Goal: Task Accomplishment & Management: Manage account settings

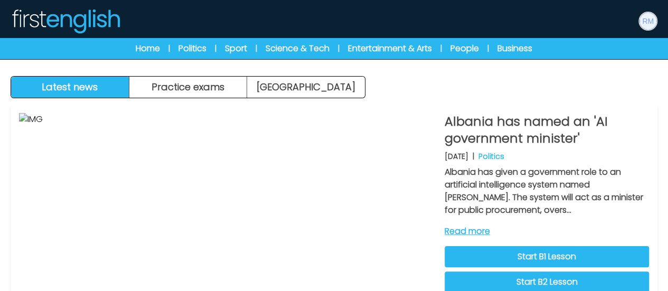
click at [653, 23] on img at bounding box center [648, 21] width 17 height 17
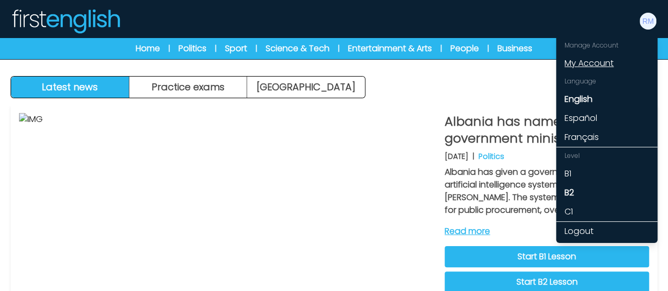
click at [597, 59] on link "My Account" at bounding box center [606, 63] width 101 height 19
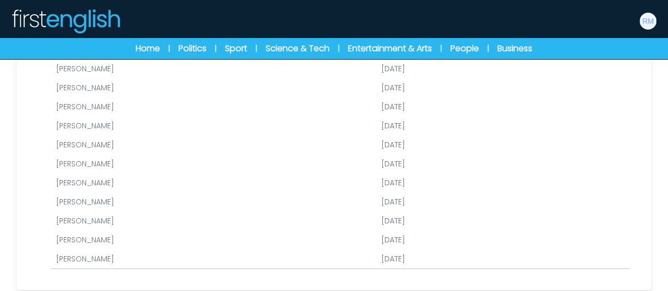
scroll to position [211, 0]
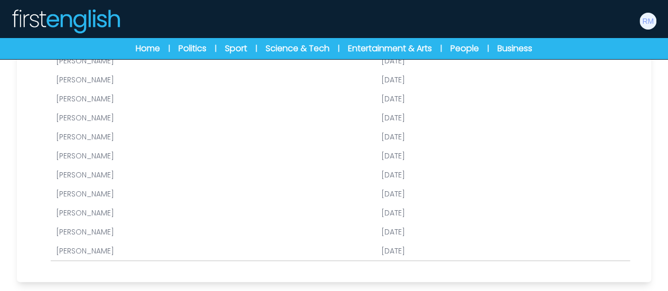
click at [102, 171] on link "[PERSON_NAME]" at bounding box center [85, 175] width 58 height 11
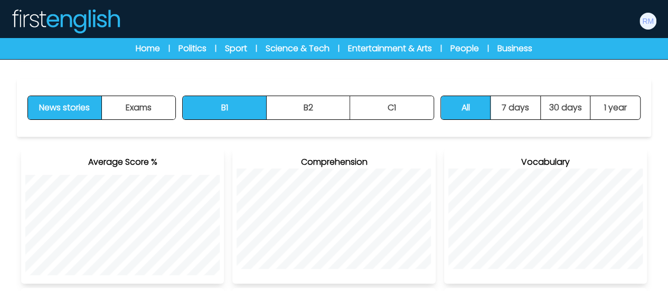
scroll to position [106, 0]
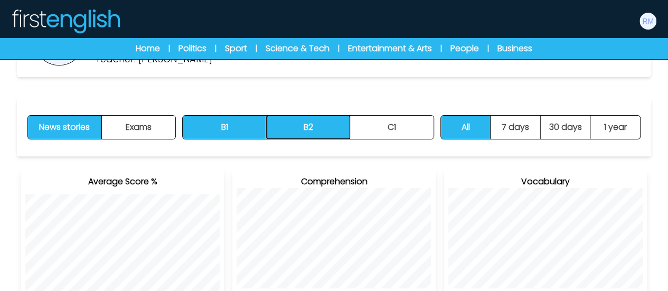
click at [311, 135] on button "B2" at bounding box center [308, 127] width 83 height 23
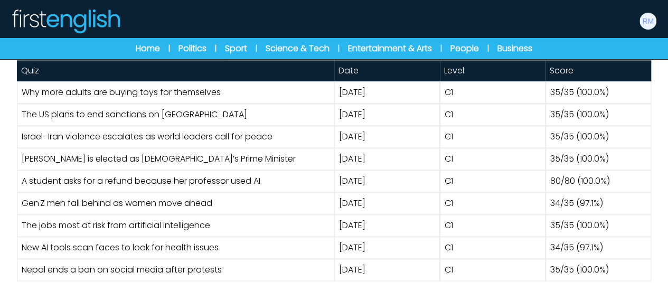
scroll to position [622, 0]
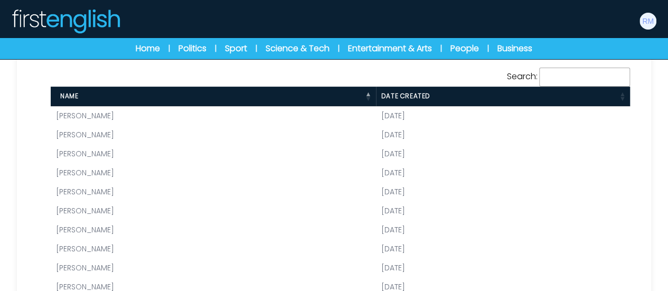
scroll to position [159, 0]
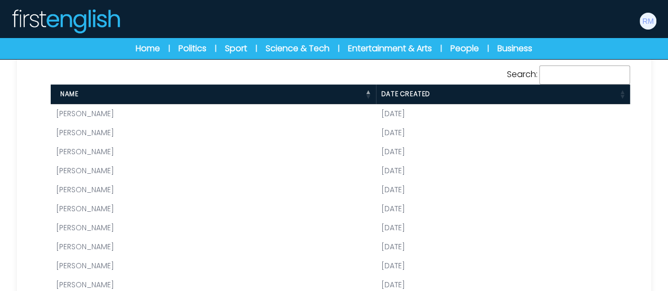
click at [114, 110] on link "[PERSON_NAME]" at bounding box center [85, 113] width 58 height 11
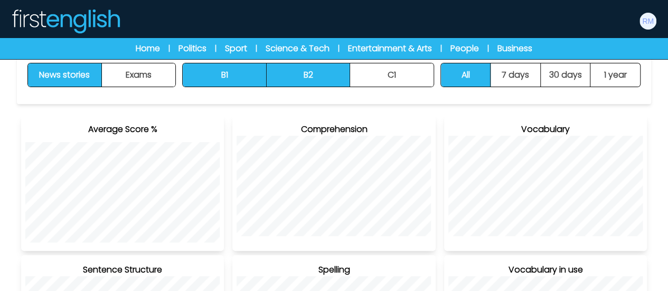
scroll to position [159, 0]
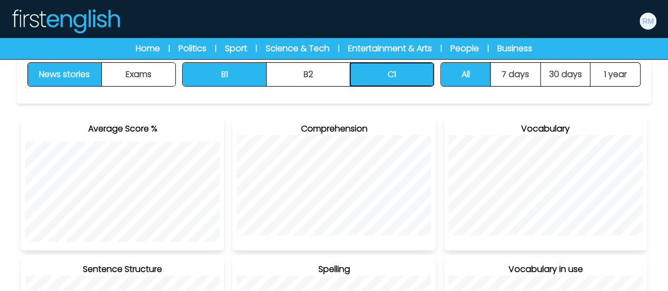
click at [396, 80] on button "C1" at bounding box center [391, 74] width 83 height 23
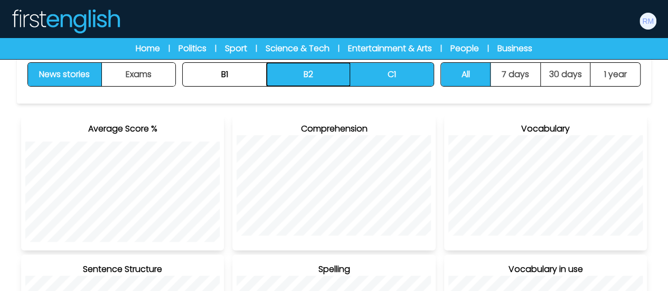
drag, startPoint x: 321, startPoint y: 82, endPoint x: 326, endPoint y: 77, distance: 7.1
click at [325, 73] on button "B2" at bounding box center [308, 74] width 83 height 23
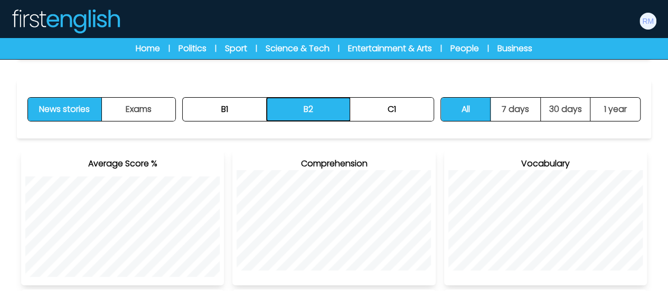
scroll to position [108, 0]
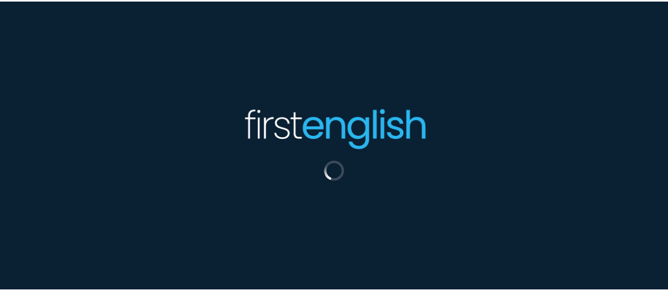
scroll to position [159, 0]
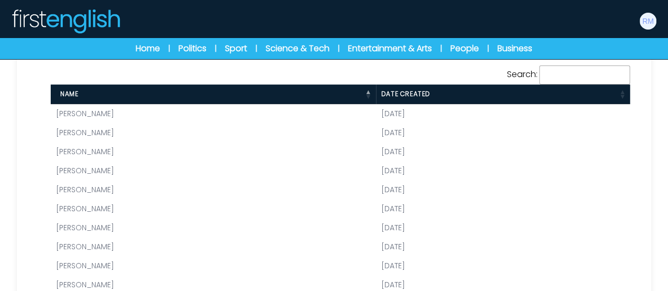
click at [72, 284] on link "[PERSON_NAME]" at bounding box center [85, 284] width 58 height 11
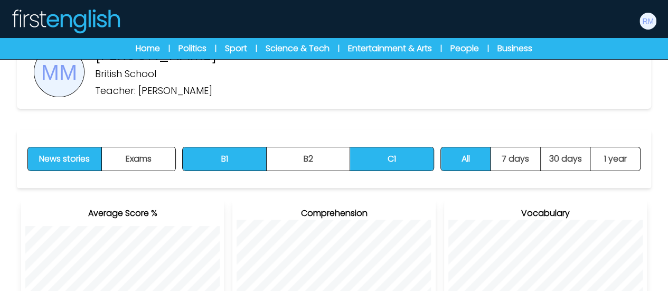
scroll to position [106, 0]
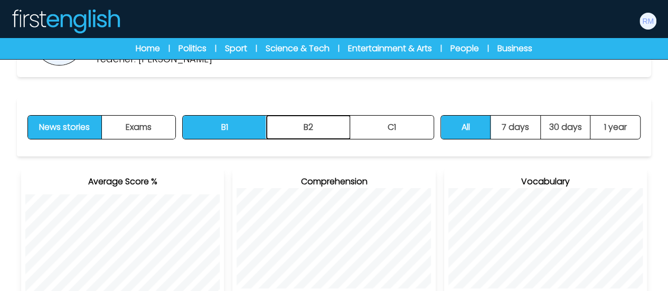
drag, startPoint x: 305, startPoint y: 132, endPoint x: 320, endPoint y: 142, distance: 18.2
click at [305, 132] on button "B2" at bounding box center [308, 127] width 83 height 23
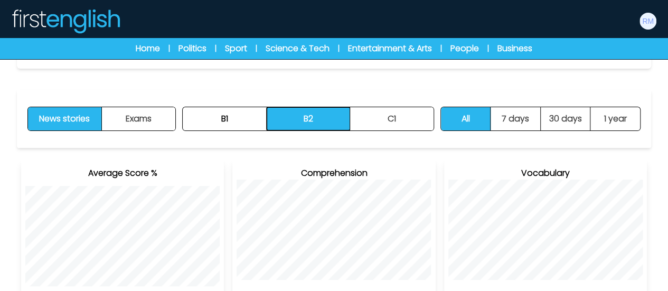
scroll to position [108, 0]
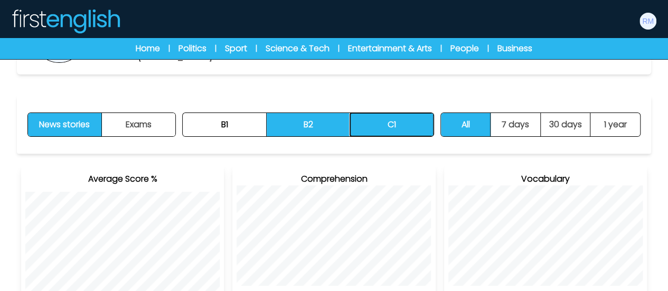
click at [391, 126] on button "C1" at bounding box center [391, 124] width 83 height 23
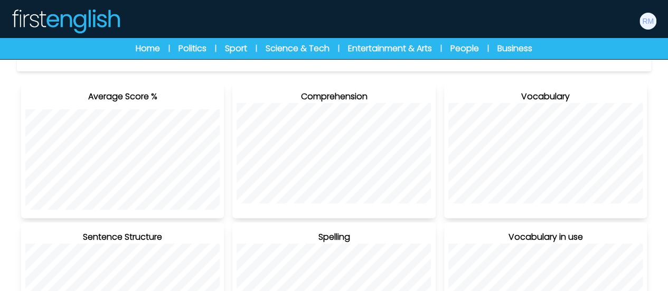
scroll to position [161, 0]
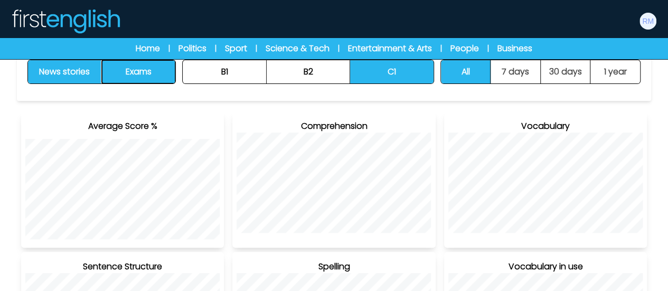
drag, startPoint x: 149, startPoint y: 71, endPoint x: 151, endPoint y: 82, distance: 10.8
click at [149, 71] on button "Exams" at bounding box center [138, 71] width 73 height 23
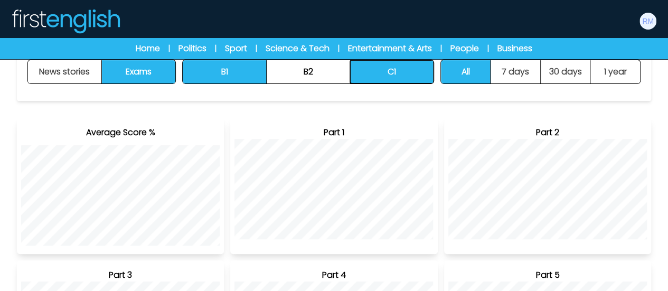
click at [398, 72] on button "C1" at bounding box center [391, 71] width 83 height 23
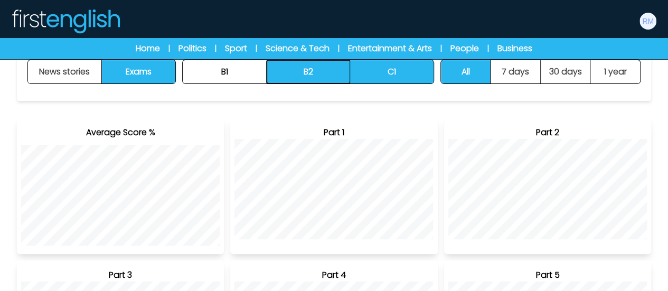
click at [324, 71] on button "B2" at bounding box center [308, 71] width 83 height 23
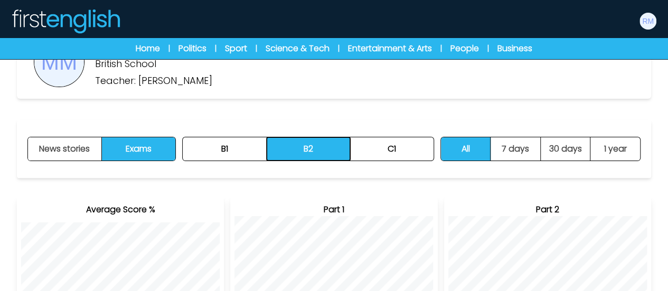
scroll to position [66, 0]
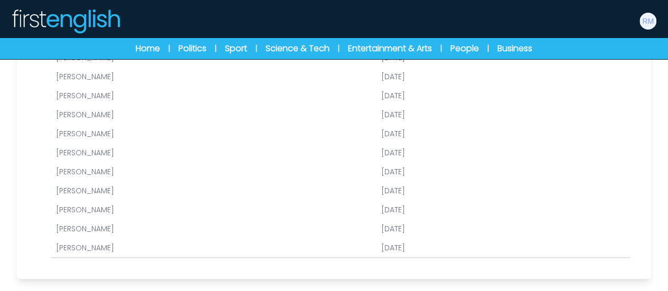
scroll to position [216, 0]
click at [114, 167] on link "[PERSON_NAME]" at bounding box center [85, 170] width 58 height 11
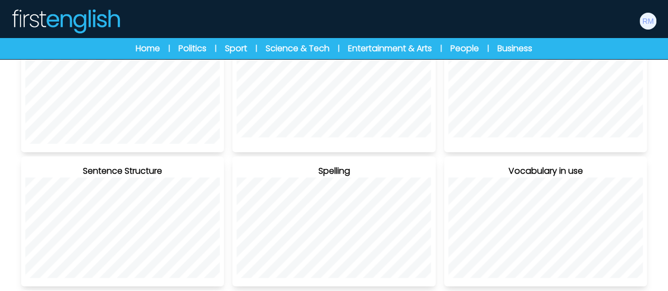
scroll to position [252, 0]
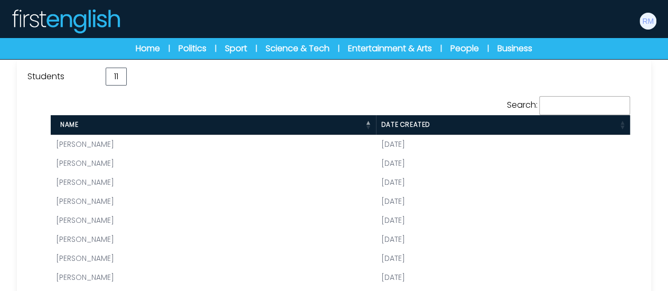
scroll to position [110, 0]
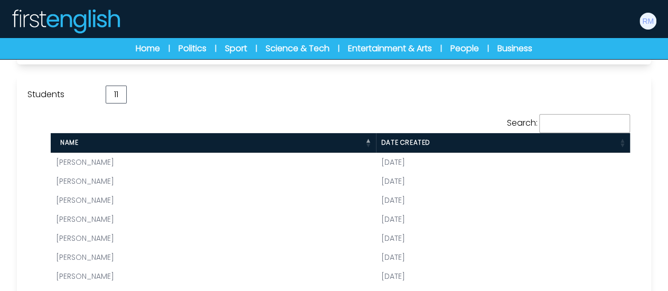
click at [113, 179] on link "[PERSON_NAME]" at bounding box center [85, 181] width 58 height 11
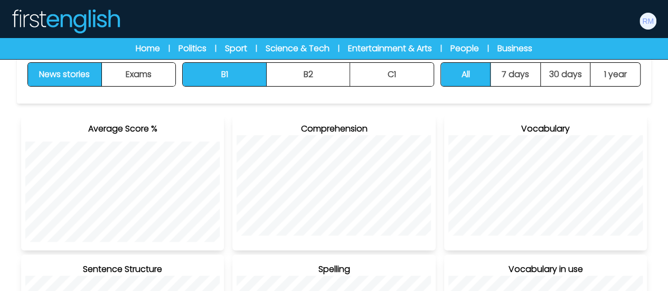
scroll to position [161, 0]
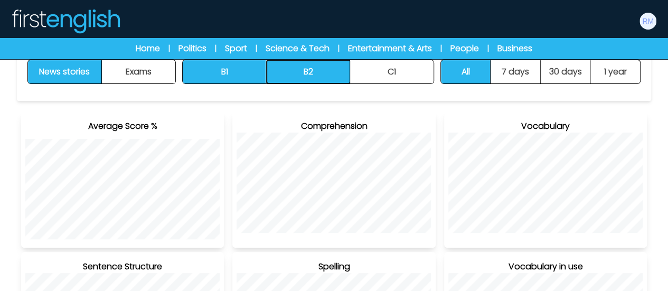
click at [313, 71] on button "B2" at bounding box center [308, 71] width 83 height 23
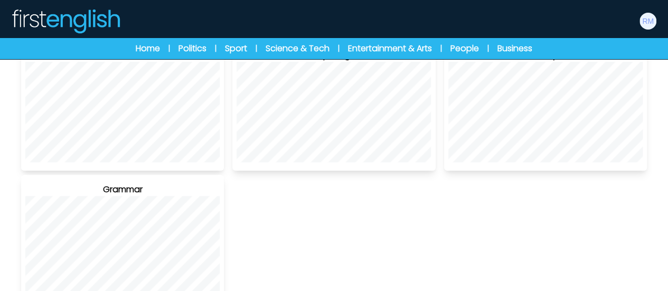
scroll to position [425, 0]
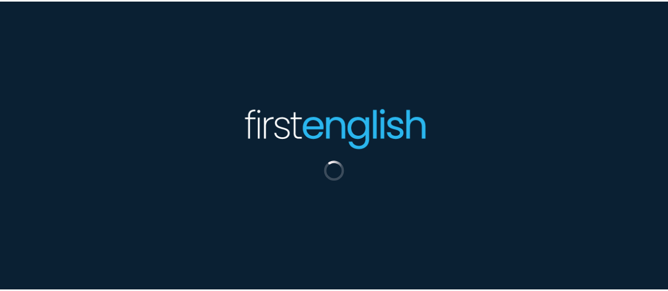
scroll to position [110, 0]
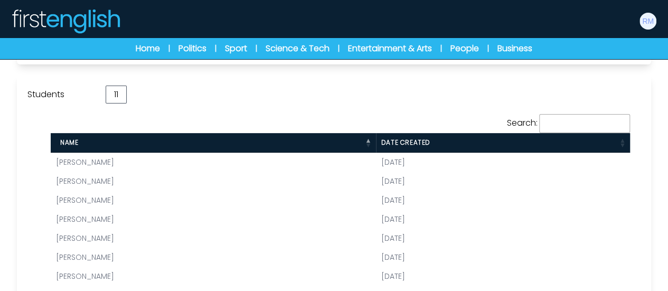
click at [96, 271] on link "[PERSON_NAME]" at bounding box center [85, 276] width 58 height 11
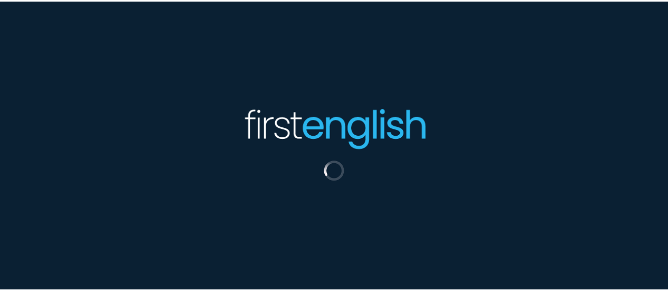
scroll to position [110, 0]
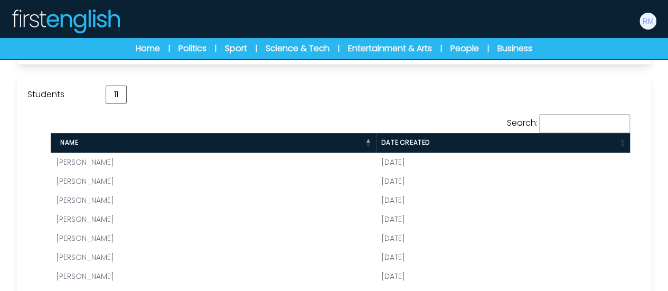
click at [80, 217] on link "[PERSON_NAME]" at bounding box center [85, 219] width 58 height 11
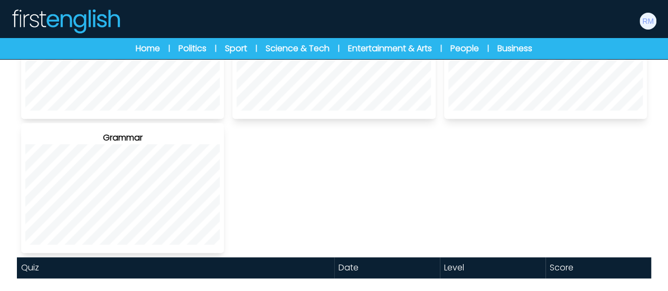
scroll to position [425, 0]
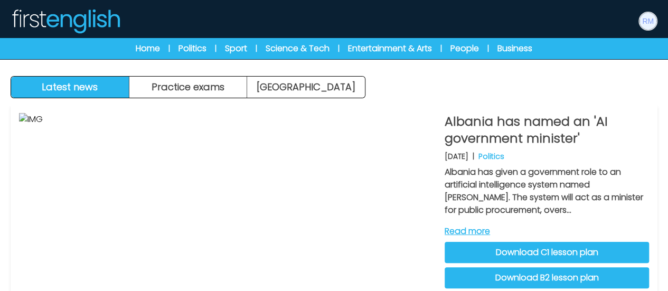
click at [646, 16] on img at bounding box center [648, 21] width 17 height 17
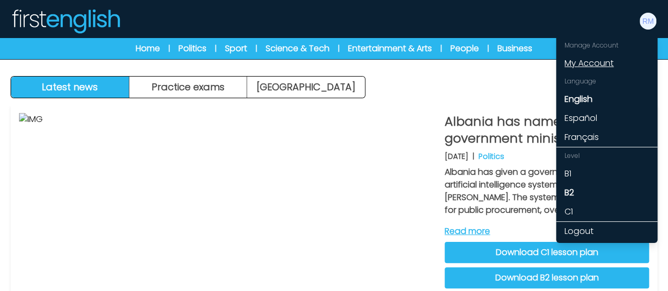
click at [589, 67] on link "My Account" at bounding box center [606, 63] width 101 height 19
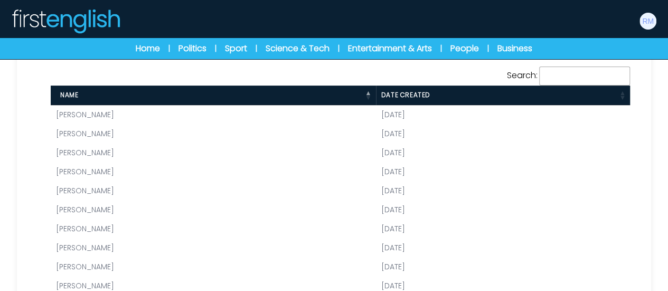
scroll to position [159, 0]
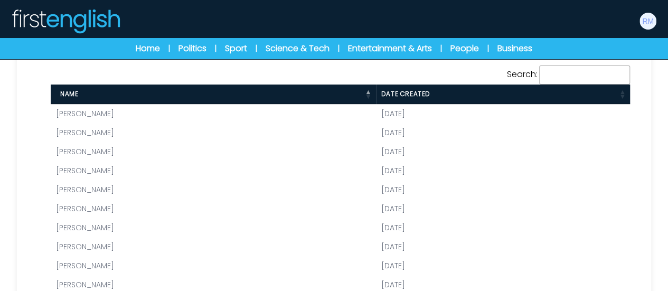
click at [98, 184] on link "[PERSON_NAME]" at bounding box center [85, 189] width 58 height 11
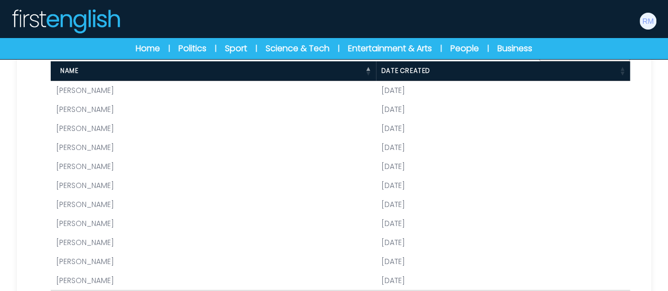
scroll to position [216, 0]
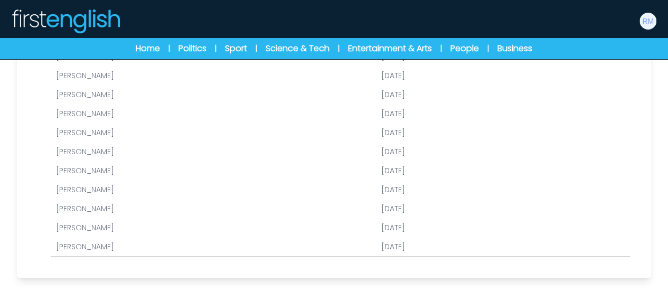
click at [95, 206] on link "[PERSON_NAME]" at bounding box center [85, 208] width 58 height 11
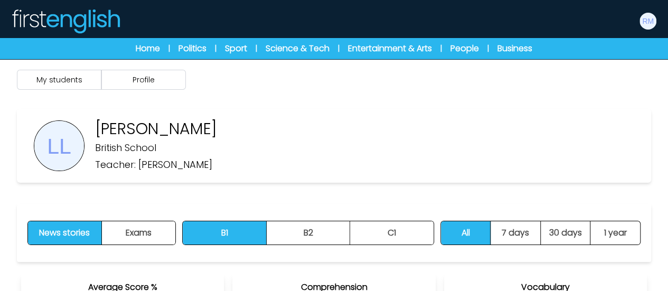
scroll to position [53, 0]
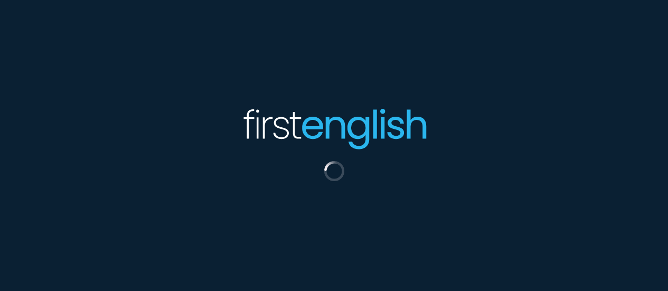
scroll to position [216, 0]
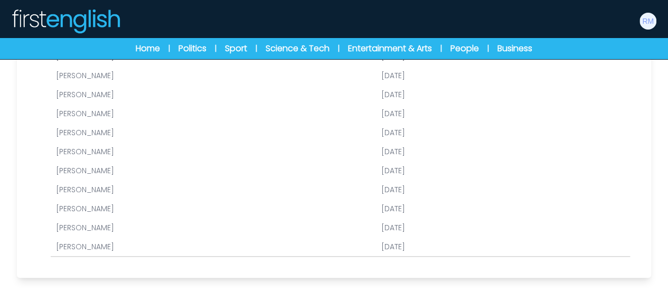
click at [90, 248] on link "[PERSON_NAME]" at bounding box center [85, 246] width 58 height 11
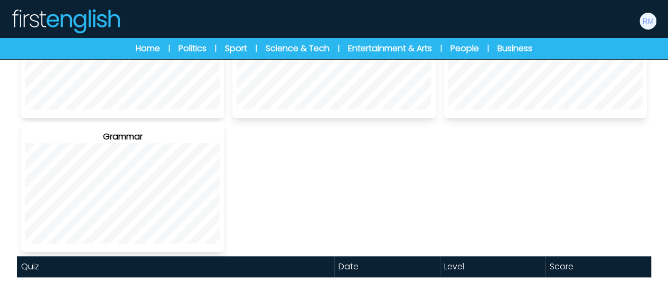
scroll to position [372, 0]
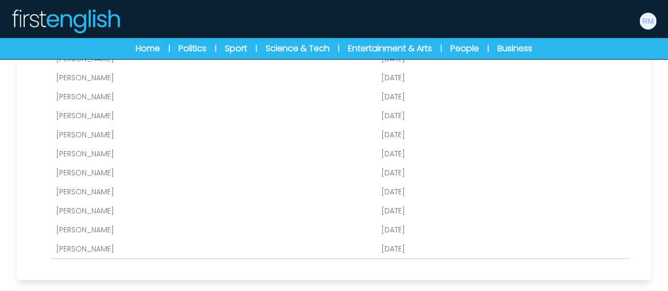
scroll to position [216, 0]
